Goal: Information Seeking & Learning: Check status

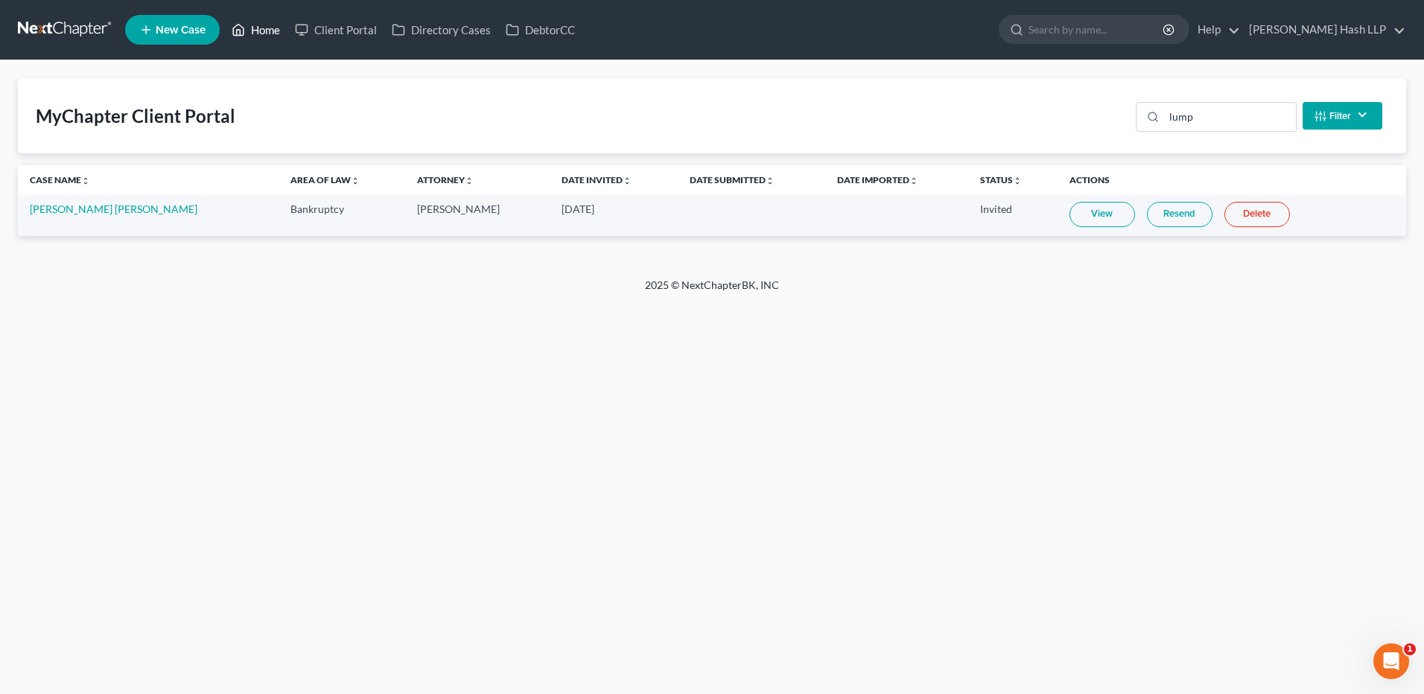
click at [267, 25] on link "Home" at bounding box center [255, 29] width 63 height 27
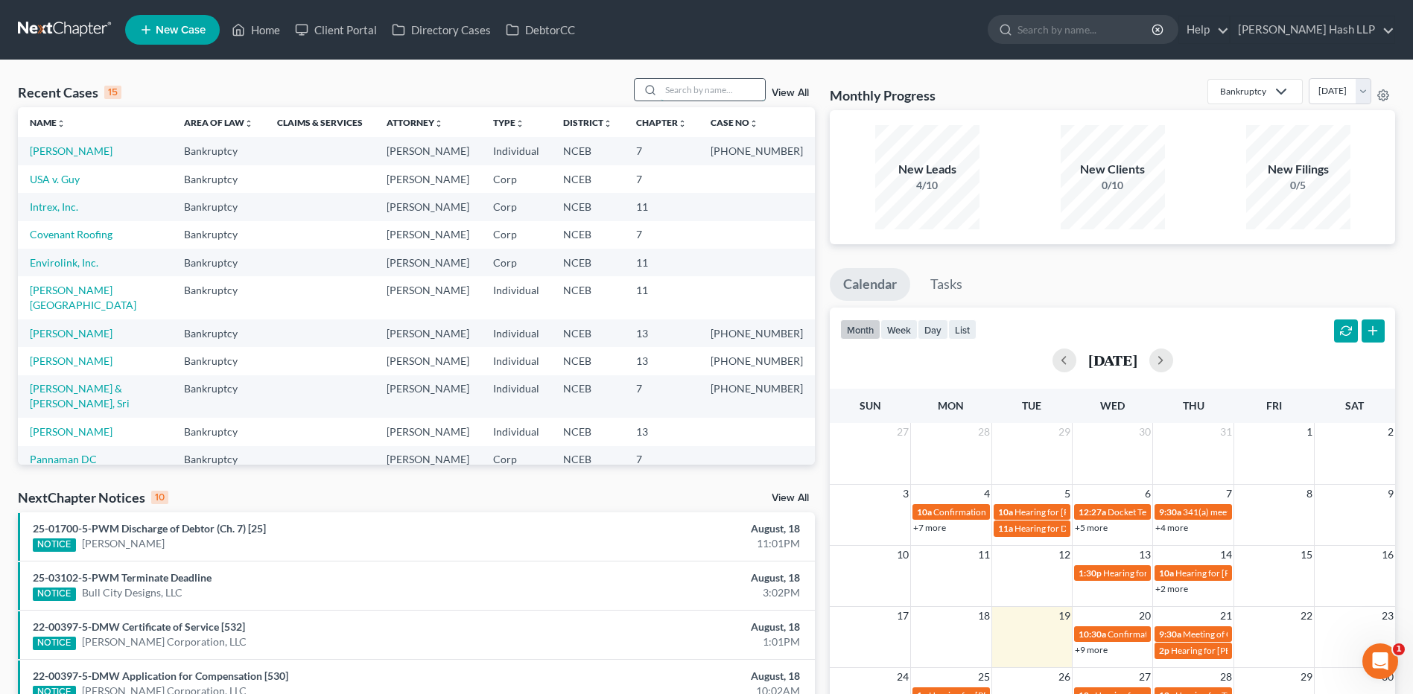
click at [688, 91] on input "search" at bounding box center [713, 90] width 104 height 22
type input "wst"
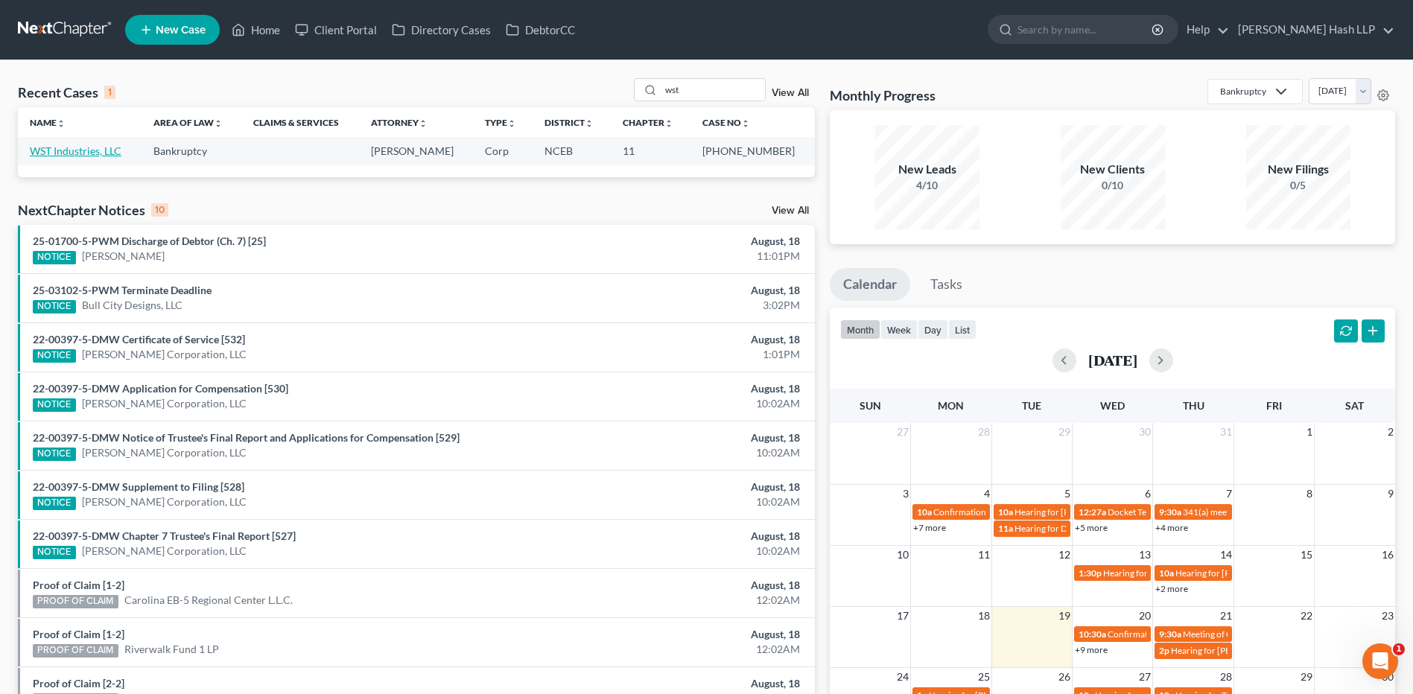
click at [74, 148] on link "WST Industries, LLC" at bounding box center [76, 150] width 92 height 13
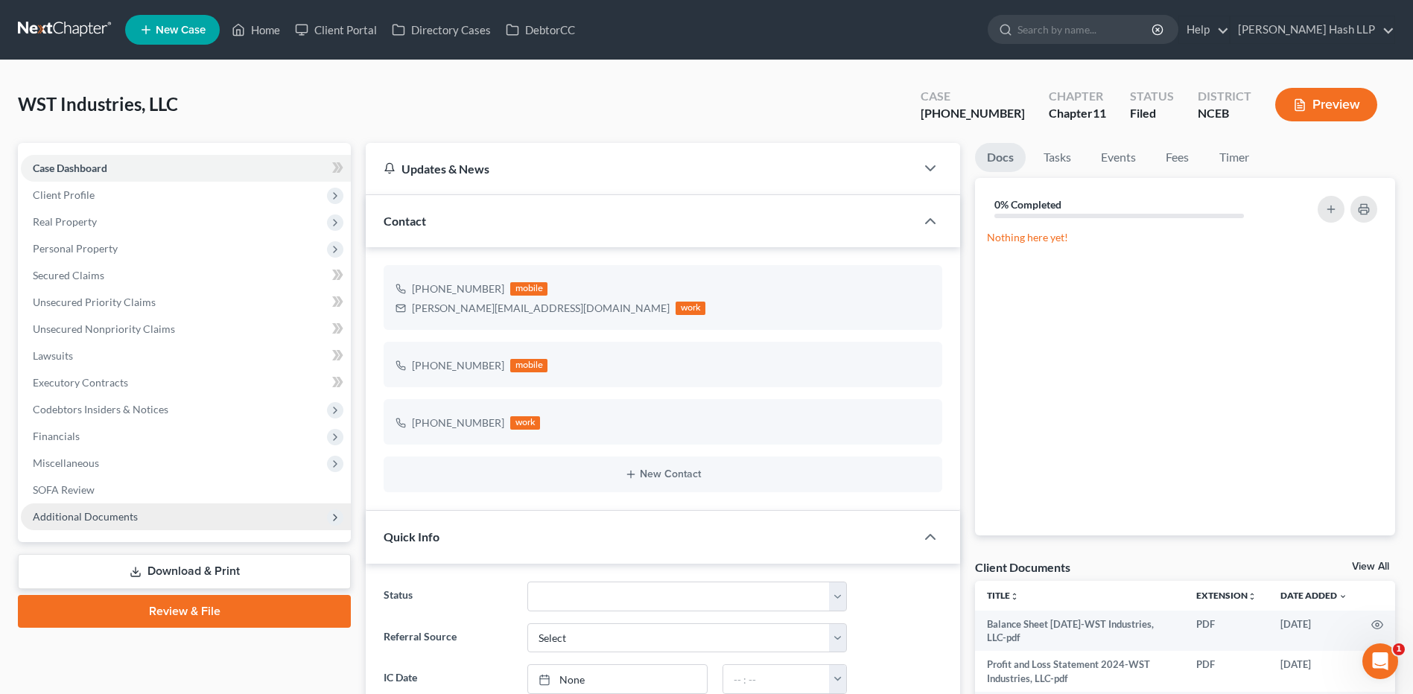
click at [74, 515] on span "Additional Documents" at bounding box center [85, 516] width 105 height 13
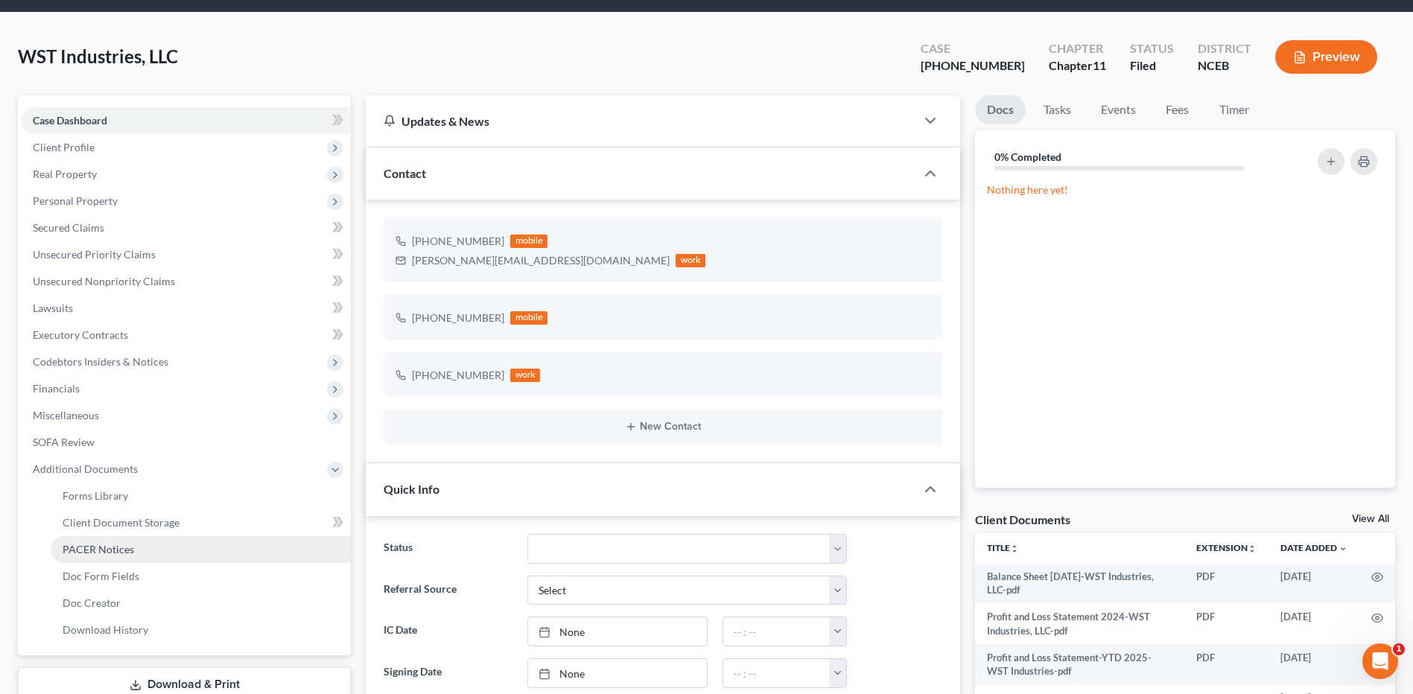
scroll to position [74, 0]
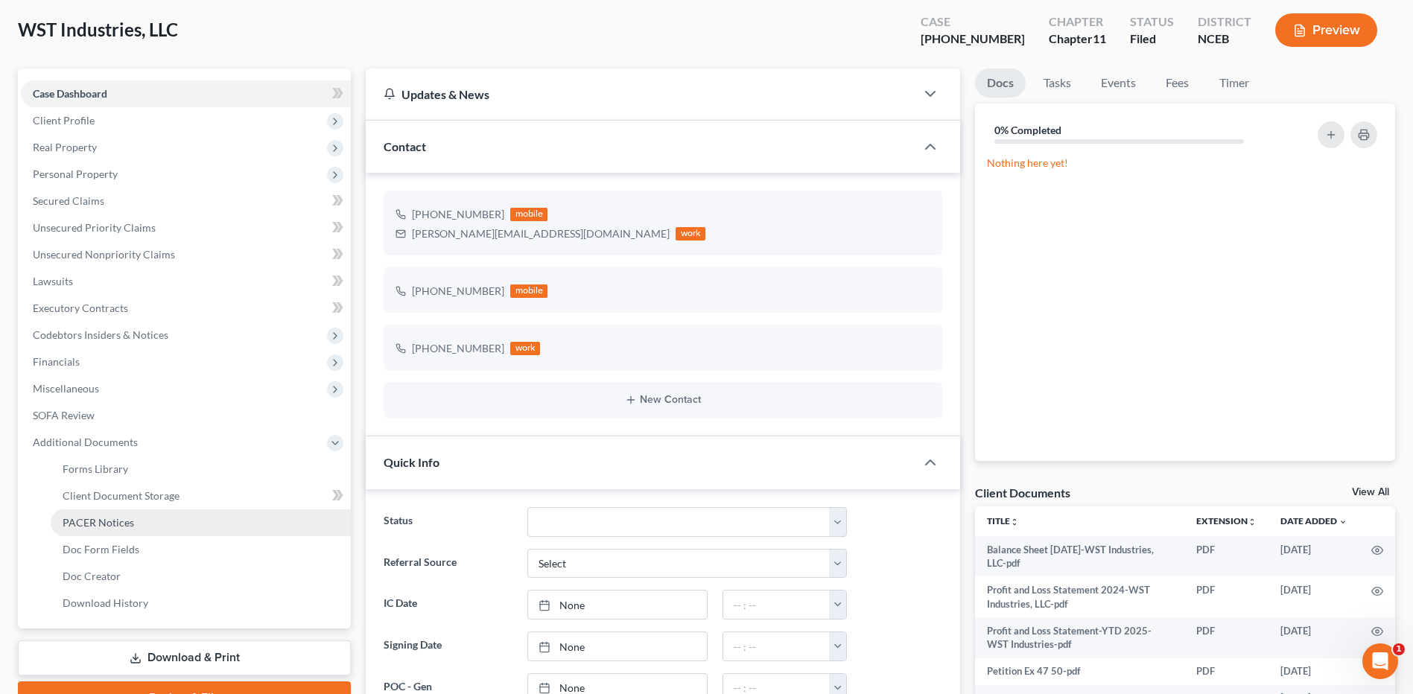
click at [112, 521] on span "PACER Notices" at bounding box center [98, 522] width 71 height 13
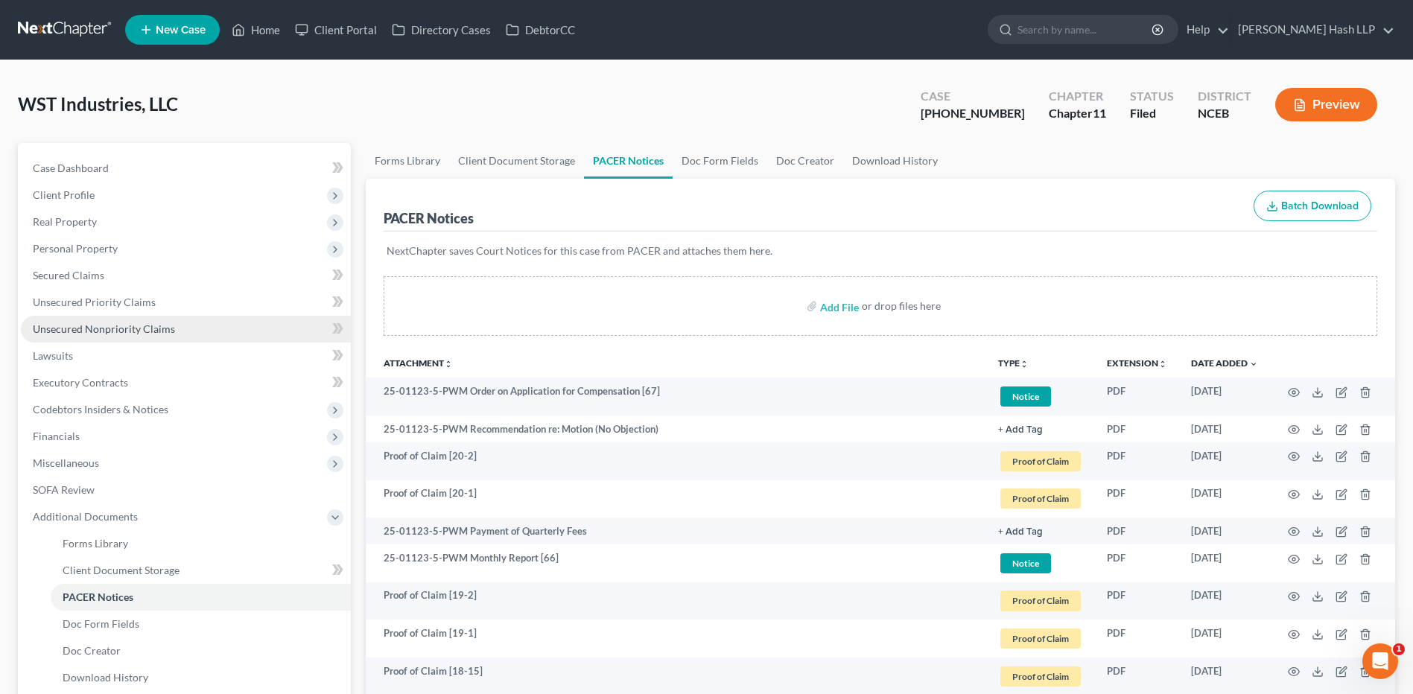
click at [95, 325] on span "Unsecured Nonpriority Claims" at bounding box center [104, 328] width 142 height 13
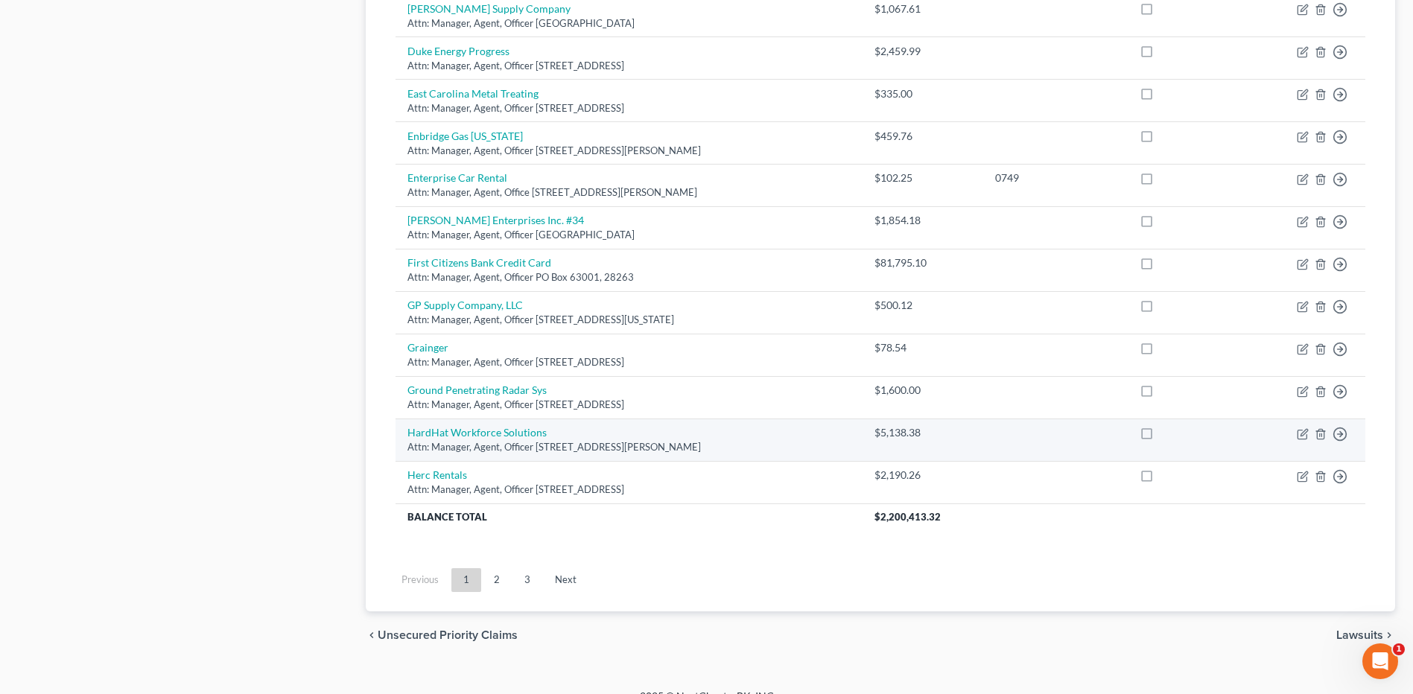
scroll to position [1030, 0]
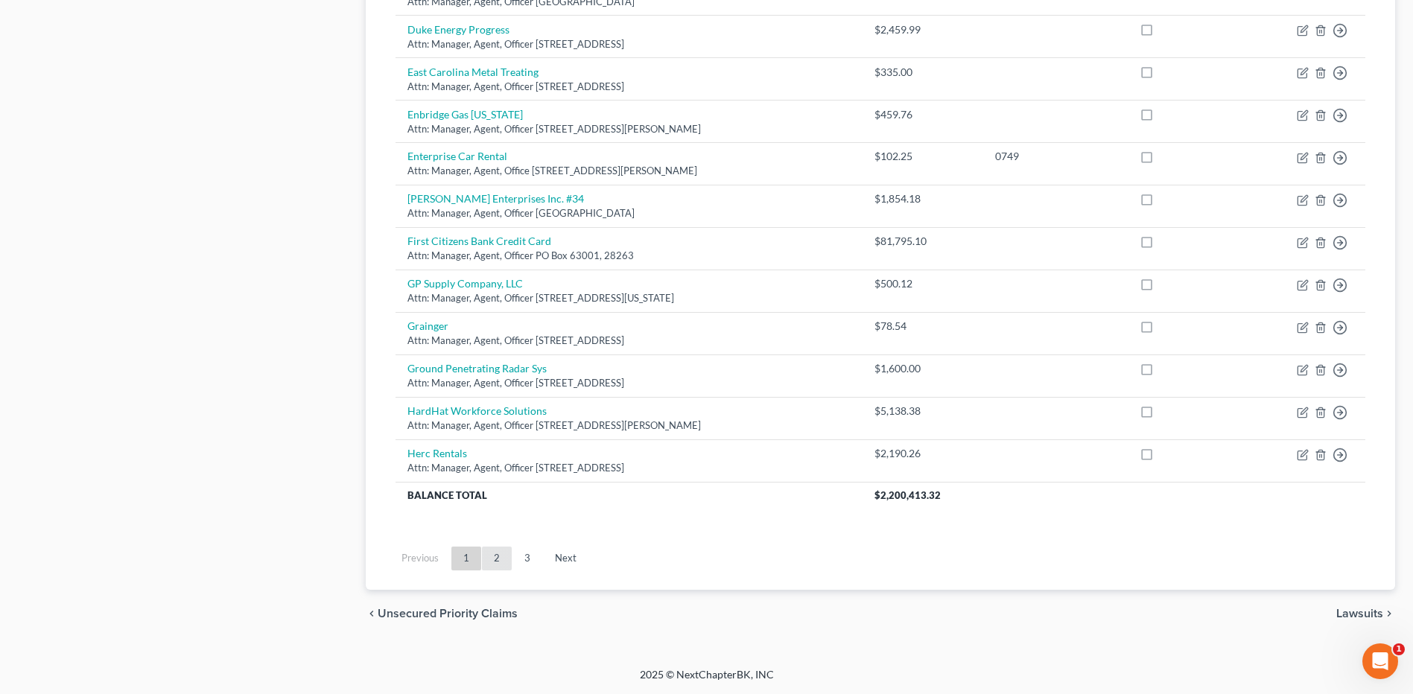
click at [501, 559] on link "2" at bounding box center [497, 559] width 30 height 24
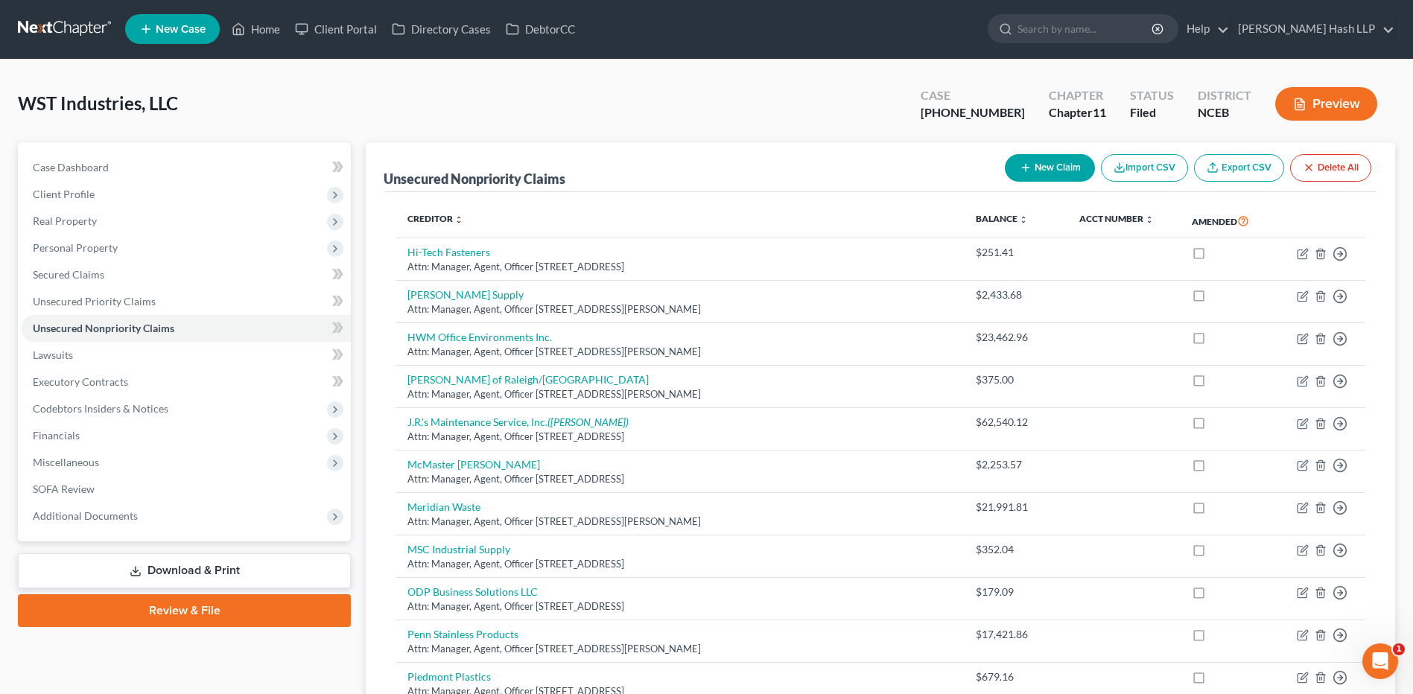
scroll to position [0, 0]
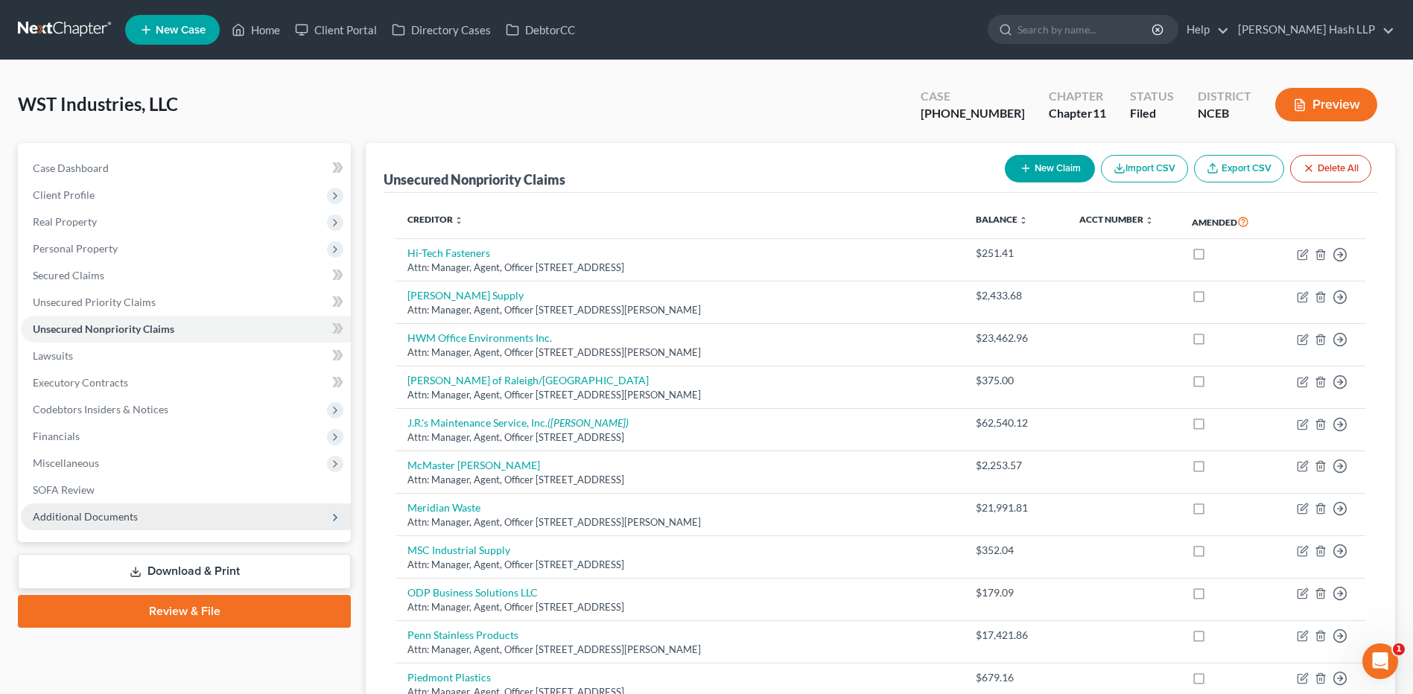
click at [100, 521] on span "Additional Documents" at bounding box center [85, 516] width 105 height 13
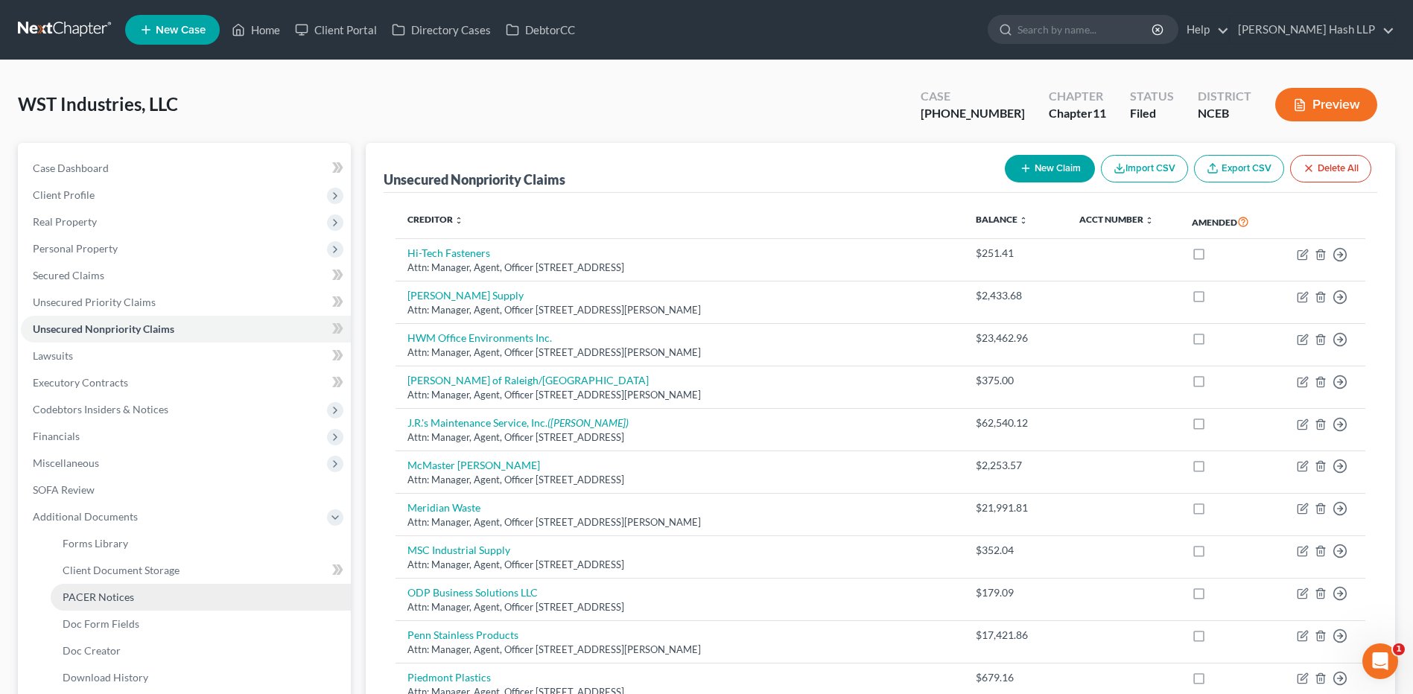
click at [120, 597] on span "PACER Notices" at bounding box center [98, 597] width 71 height 13
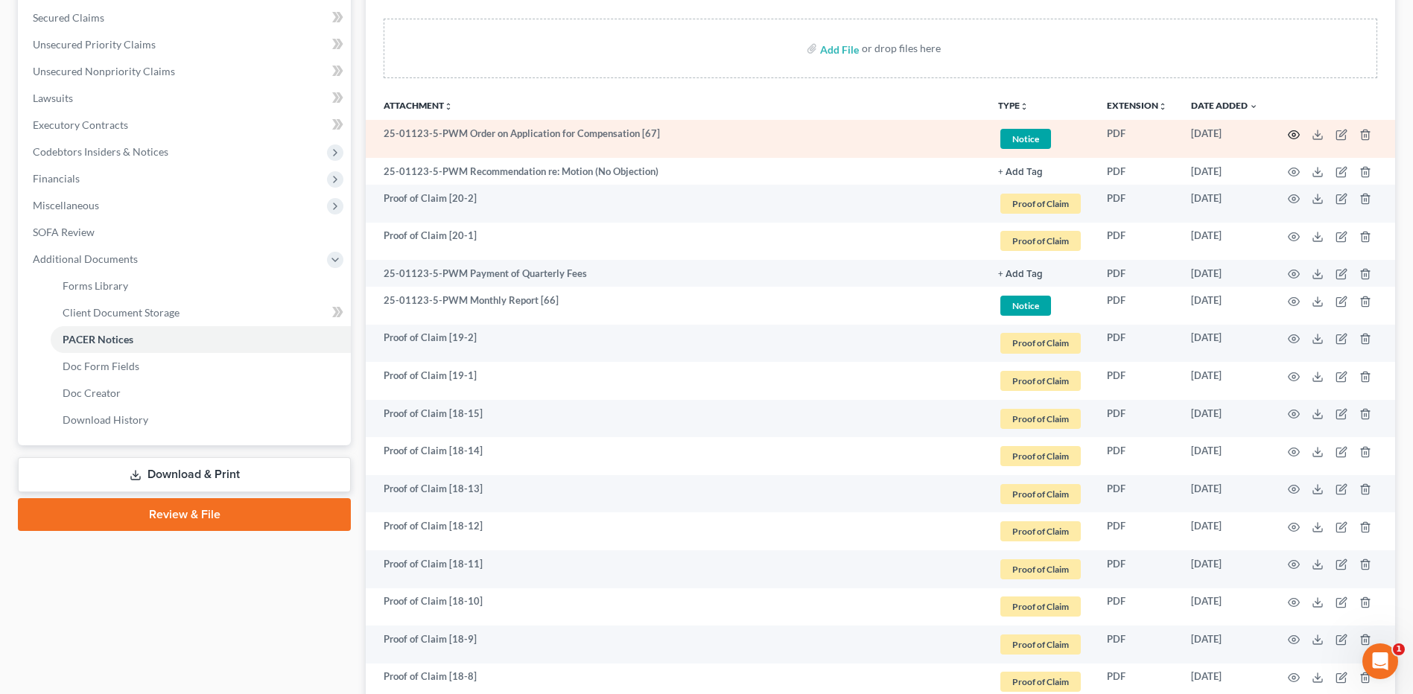
scroll to position [223, 0]
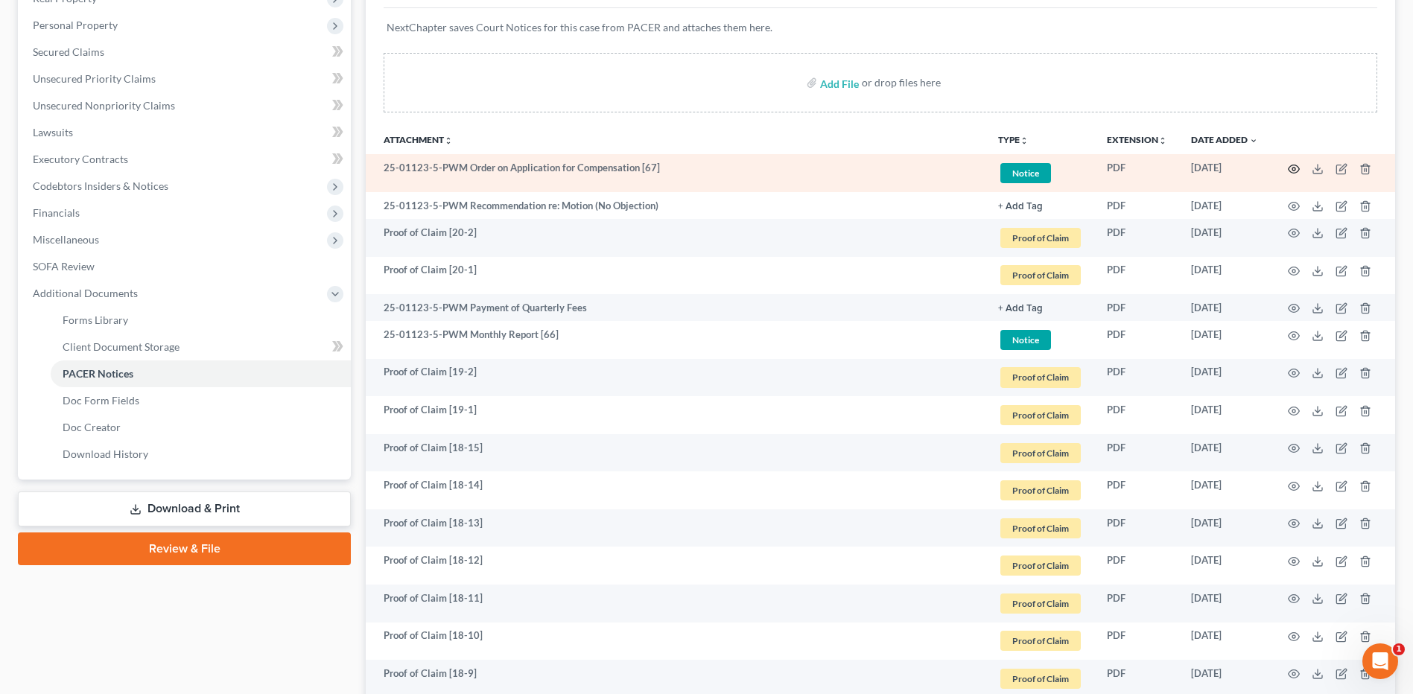
click at [1291, 168] on icon "button" at bounding box center [1294, 169] width 12 height 12
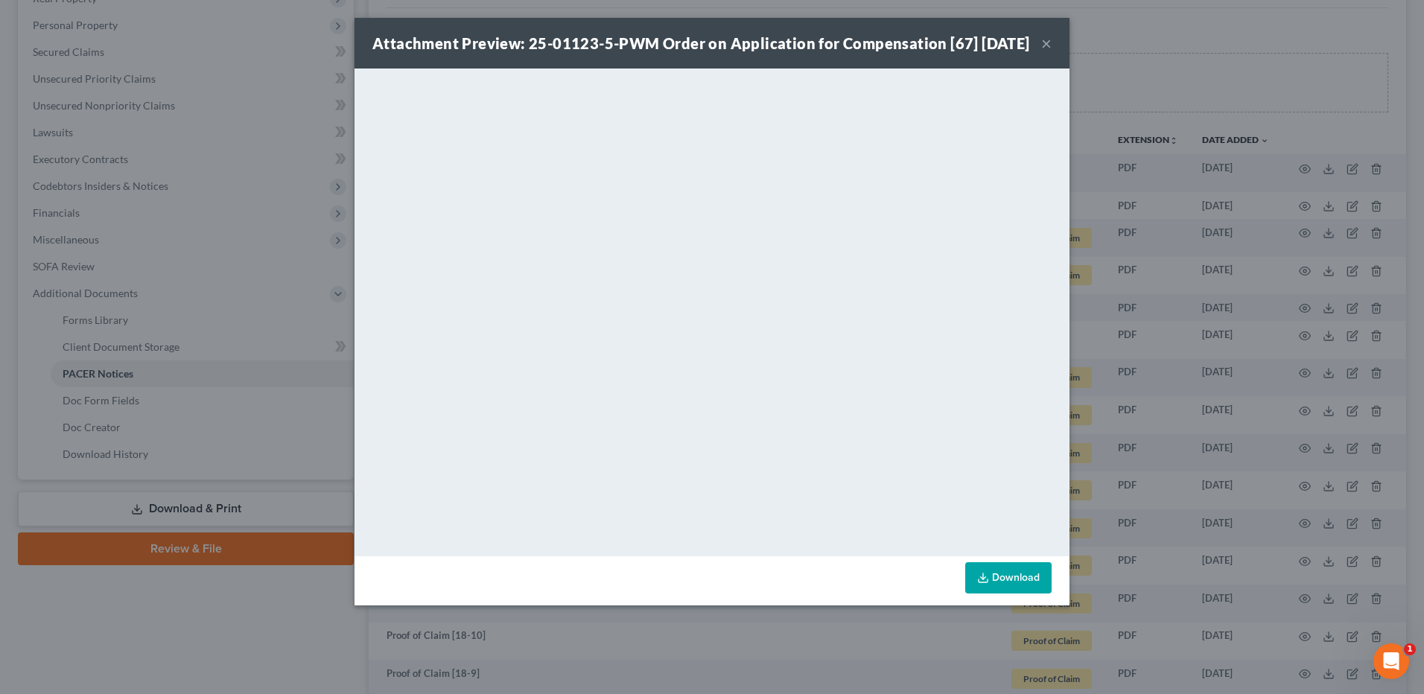
click at [1047, 51] on button "×" at bounding box center [1046, 43] width 10 height 18
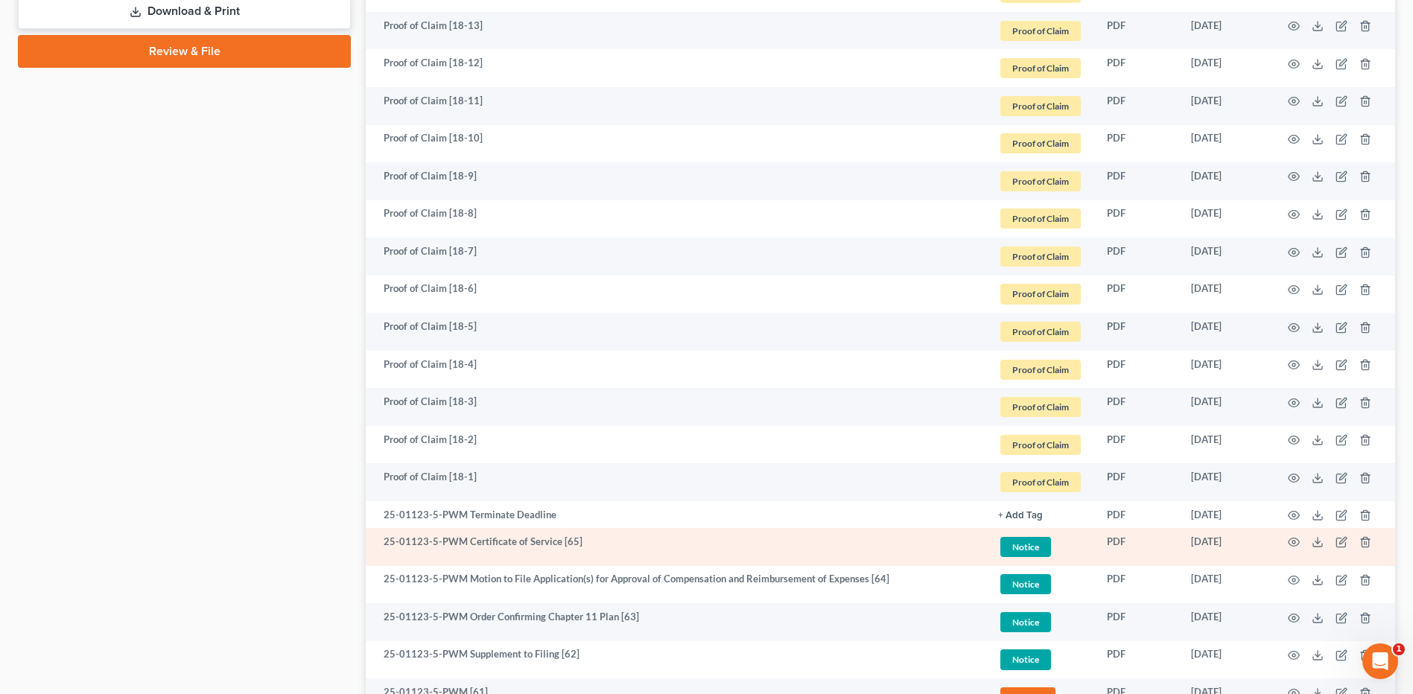
scroll to position [819, 0]
